Goal: Task Accomplishment & Management: Manage account settings

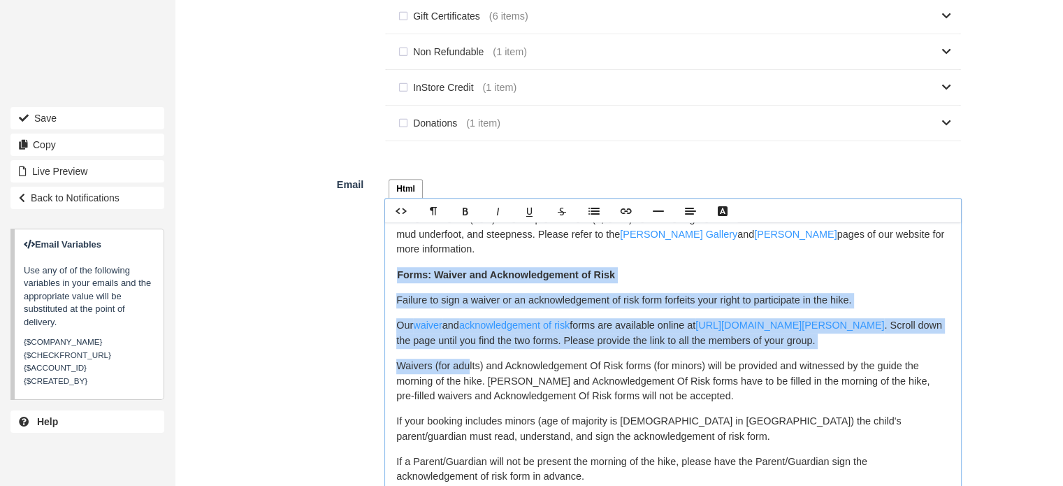
scroll to position [140, 0]
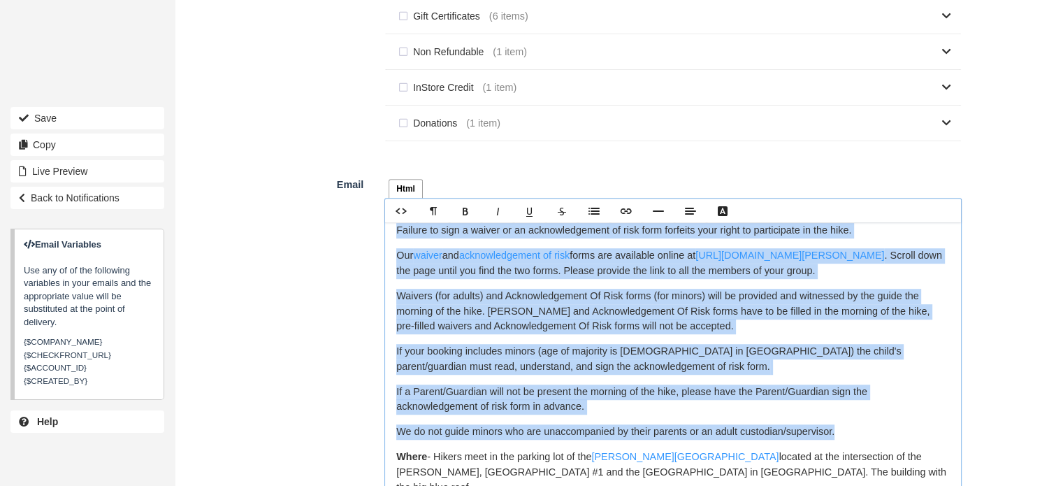
drag, startPoint x: 398, startPoint y: 344, endPoint x: 852, endPoint y: 429, distance: 461.6
click at [852, 429] on div "Hello {$CUSTOMER_NAME}, Thank you for registering for a guided hike to the Moun…" at bounding box center [673, 397] width 576 height 350
copy div "Forms: Waiver and Acknowledgement of Risk Failure to sign a waiver or an acknow…"
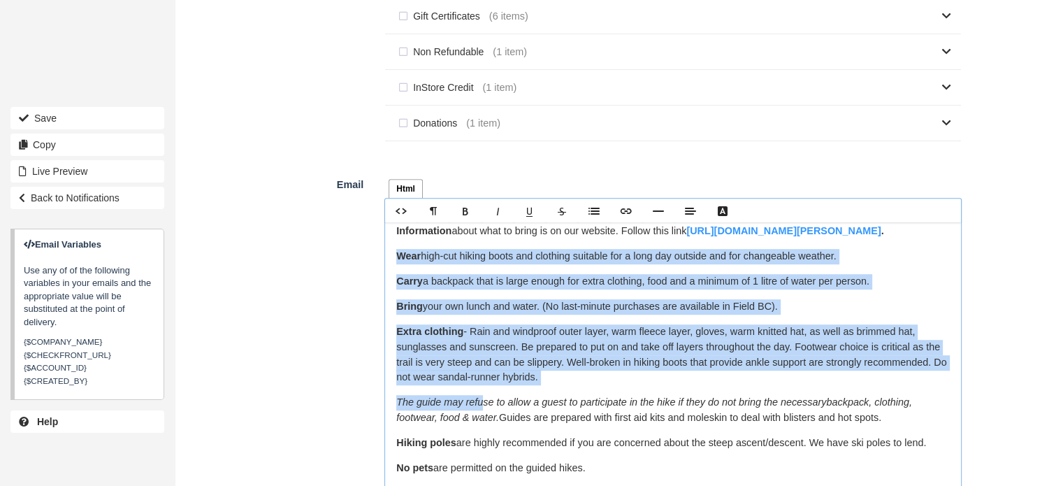
scroll to position [559, 0]
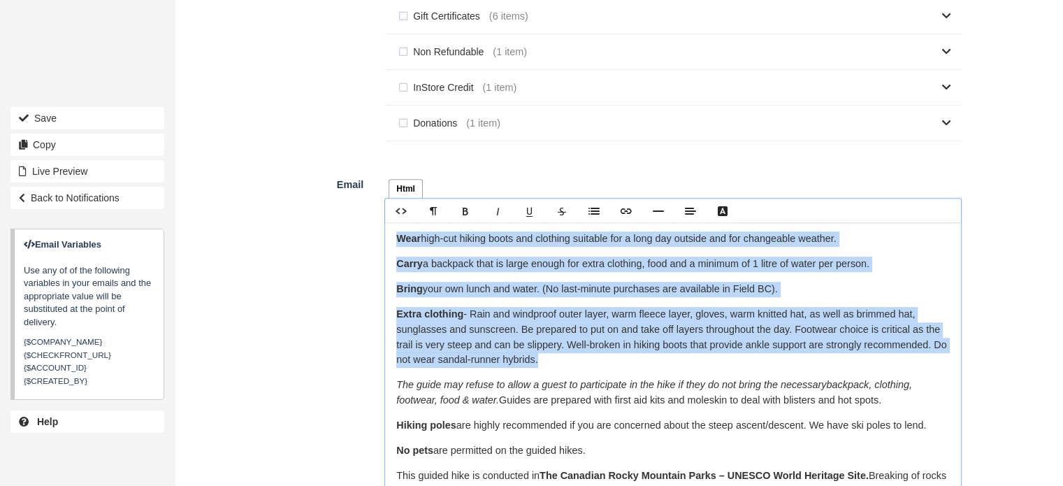
drag, startPoint x: 396, startPoint y: 275, endPoint x: 625, endPoint y: 329, distance: 235.7
click at [625, 329] on div "Hello {$CUSTOMER_NAME}, Thank you for registering for a guided hike to the Moun…" at bounding box center [673, 397] width 576 height 350
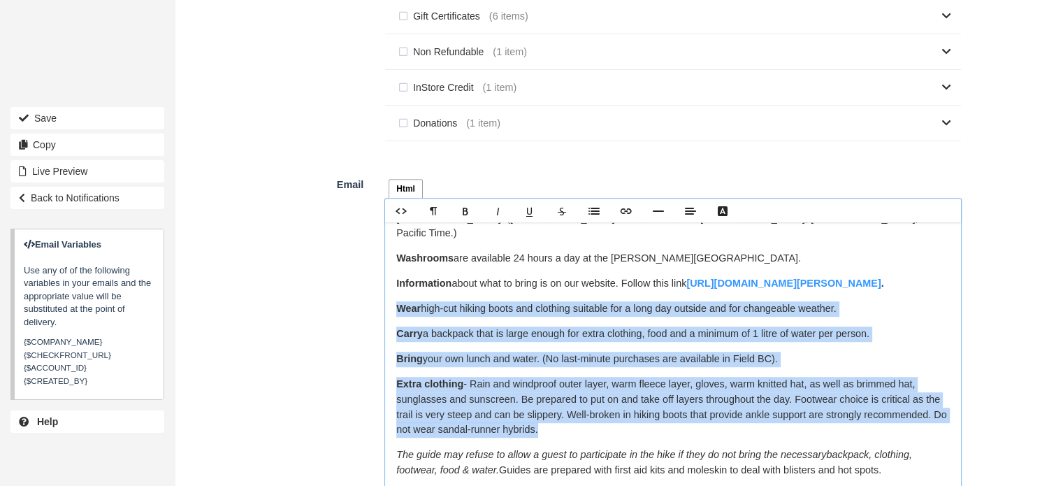
copy div "Wear high-cut hiking boots and clothing suitable for a long day outside and for…"
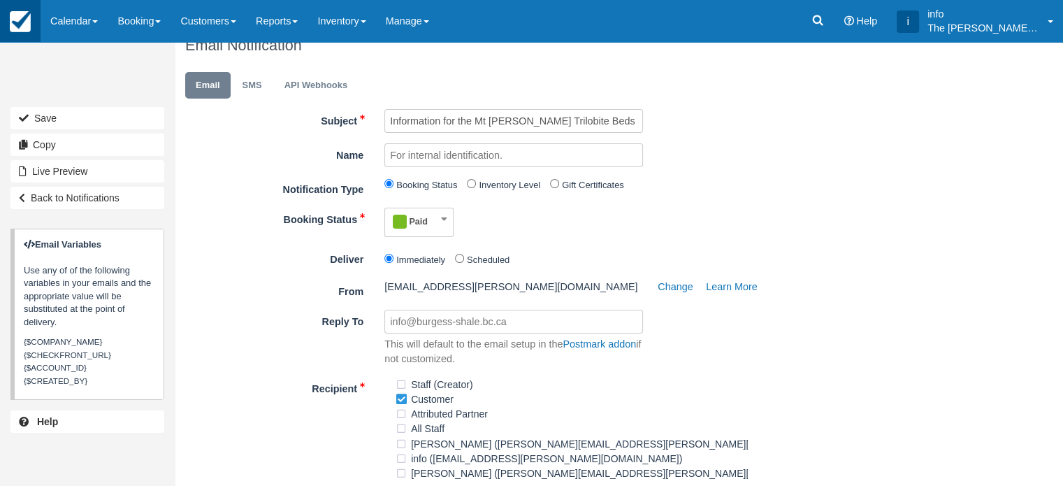
scroll to position [0, 0]
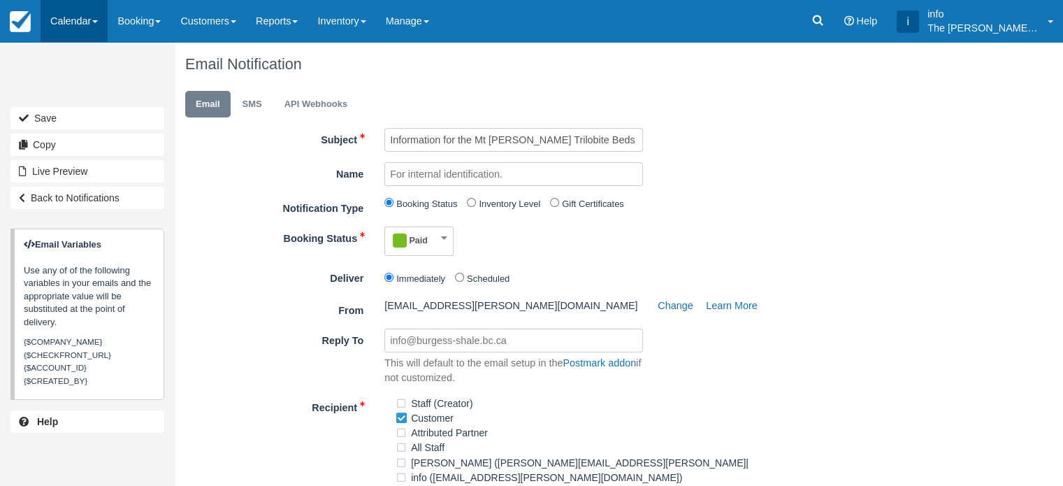
click at [74, 29] on link "Calendar" at bounding box center [74, 21] width 67 height 42
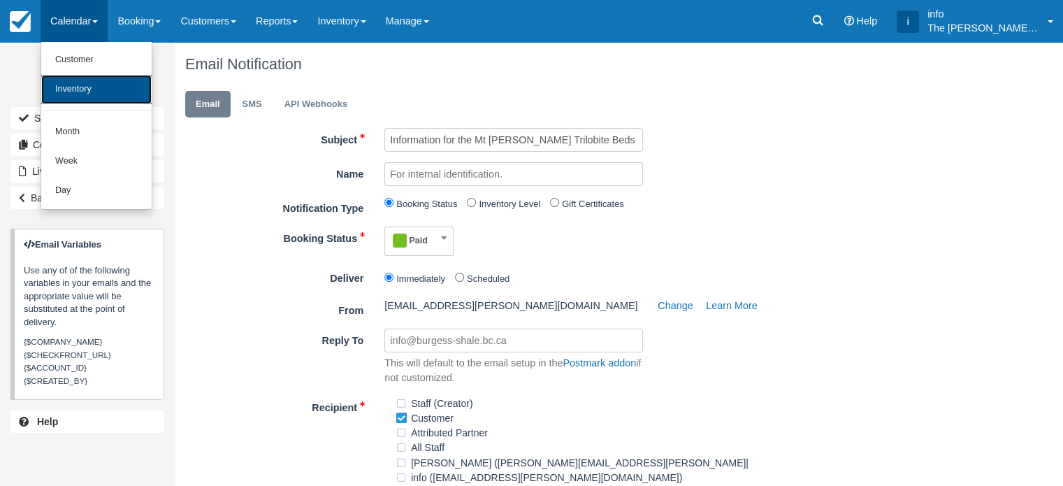
click at [94, 85] on link "Inventory" at bounding box center [96, 89] width 110 height 29
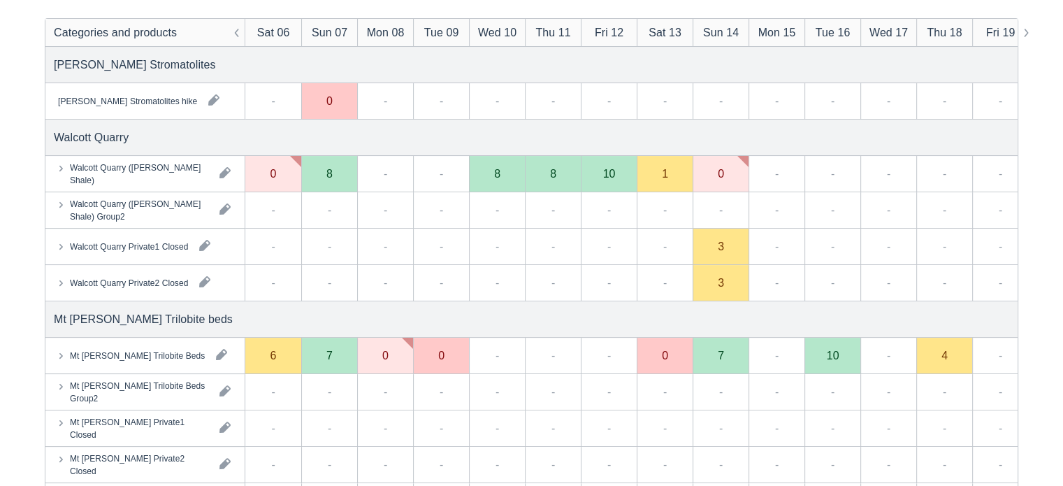
scroll to position [210, 0]
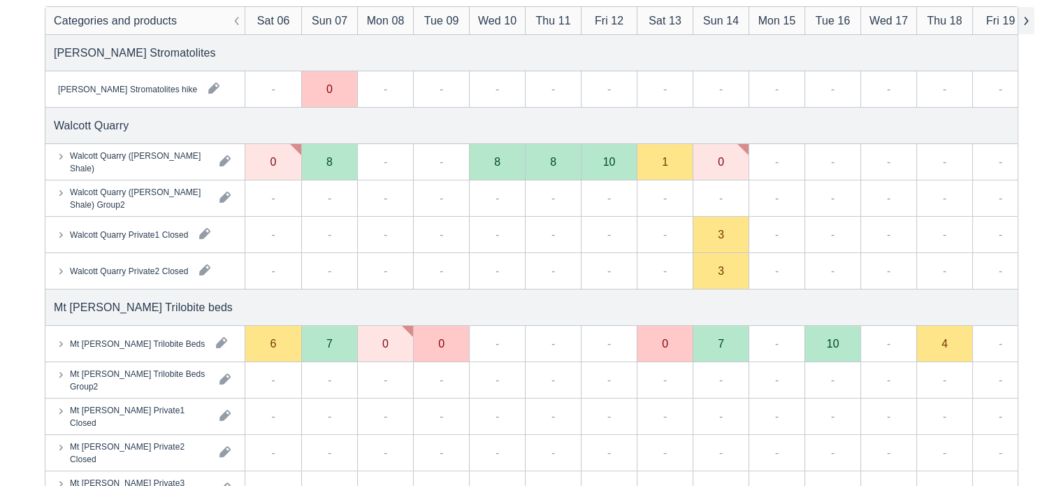
click at [1026, 22] on button "button" at bounding box center [1026, 20] width 17 height 27
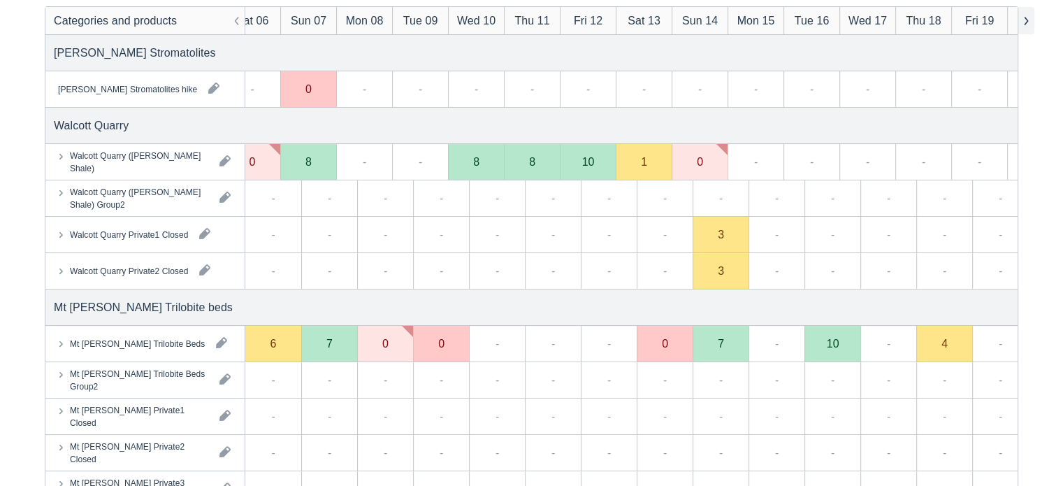
scroll to position [0, 0]
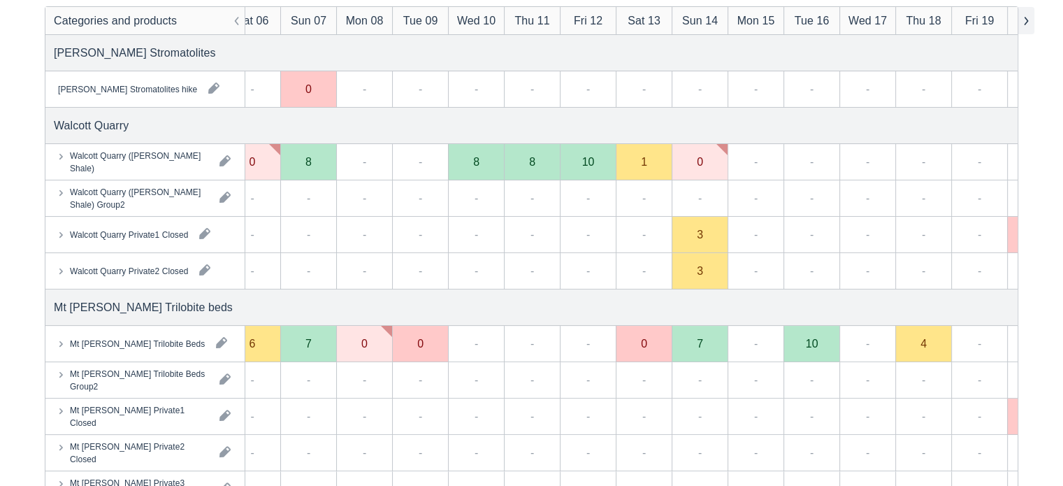
click at [1026, 22] on button "button" at bounding box center [1026, 20] width 17 height 27
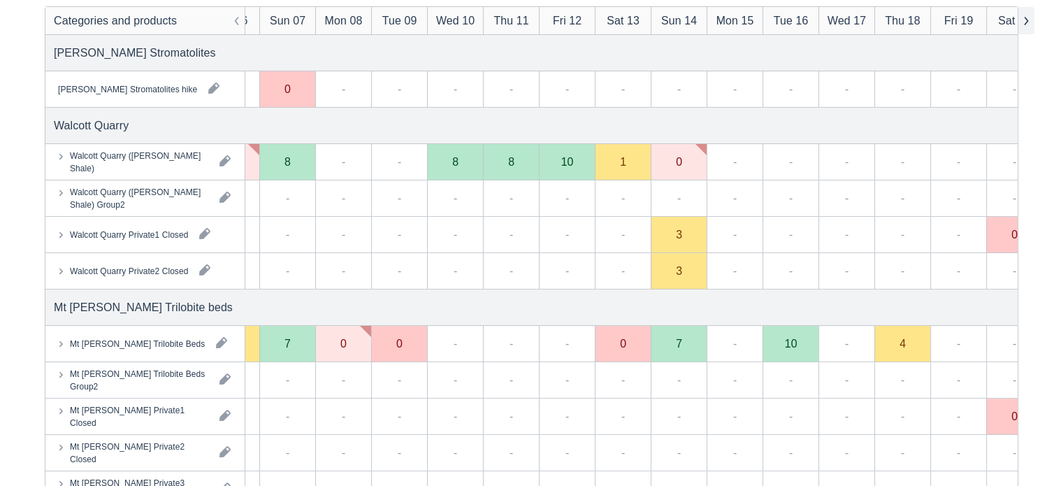
click at [1026, 22] on button "button" at bounding box center [1026, 20] width 17 height 27
